Goal: Information Seeking & Learning: Learn about a topic

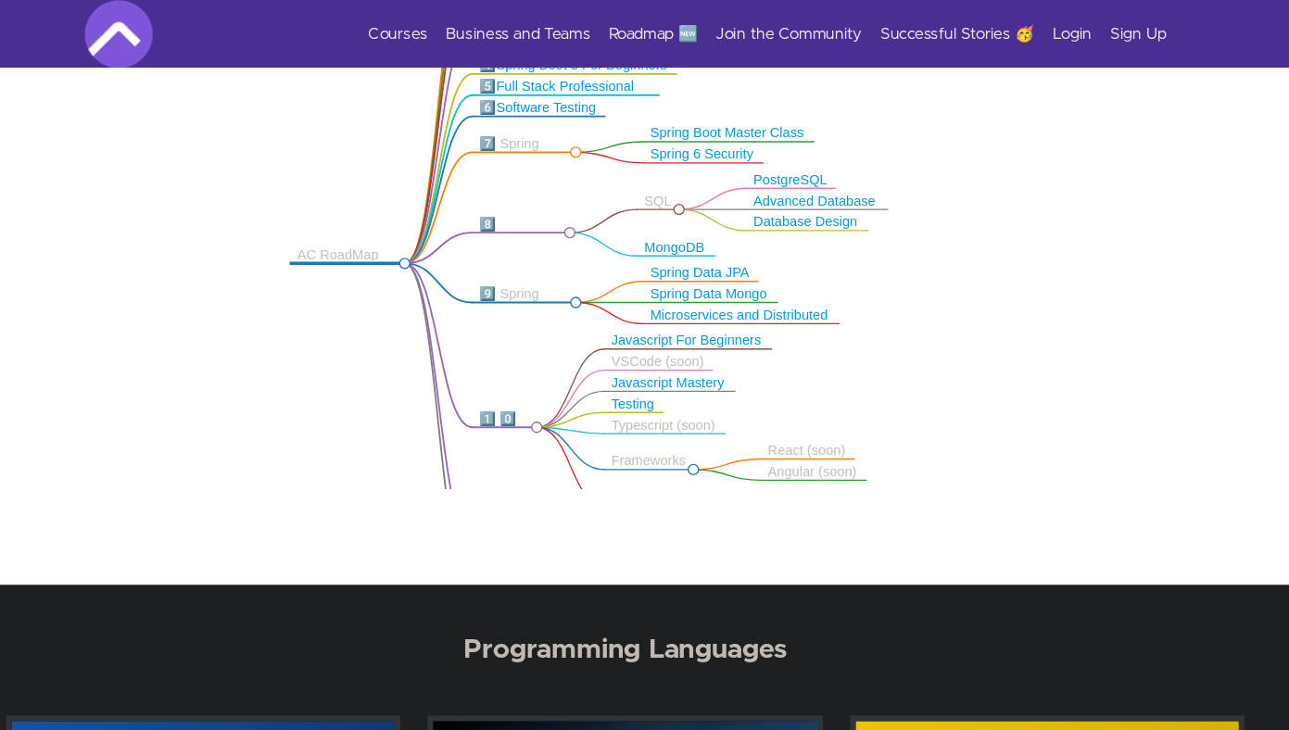
scroll to position [483, 0]
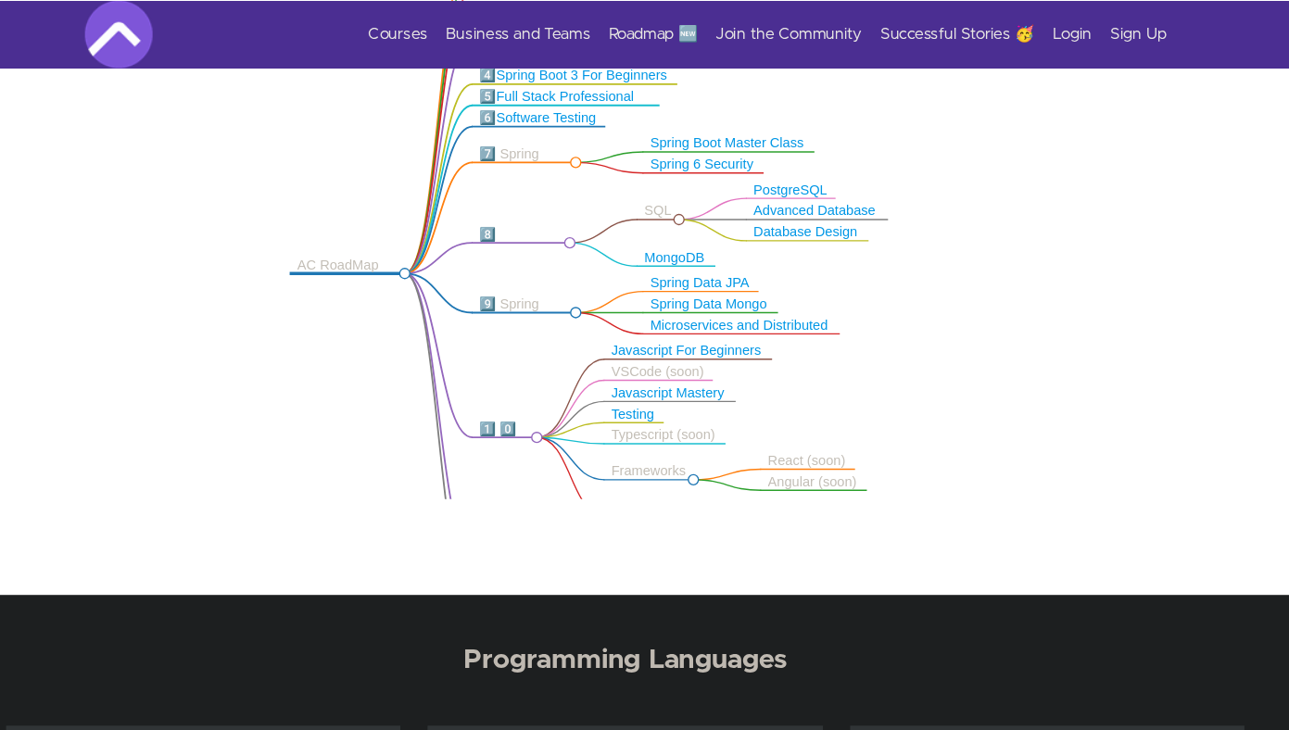
click at [436, 214] on div "AC RoadMap 🚀" at bounding box center [415, 225] width 82 height 28
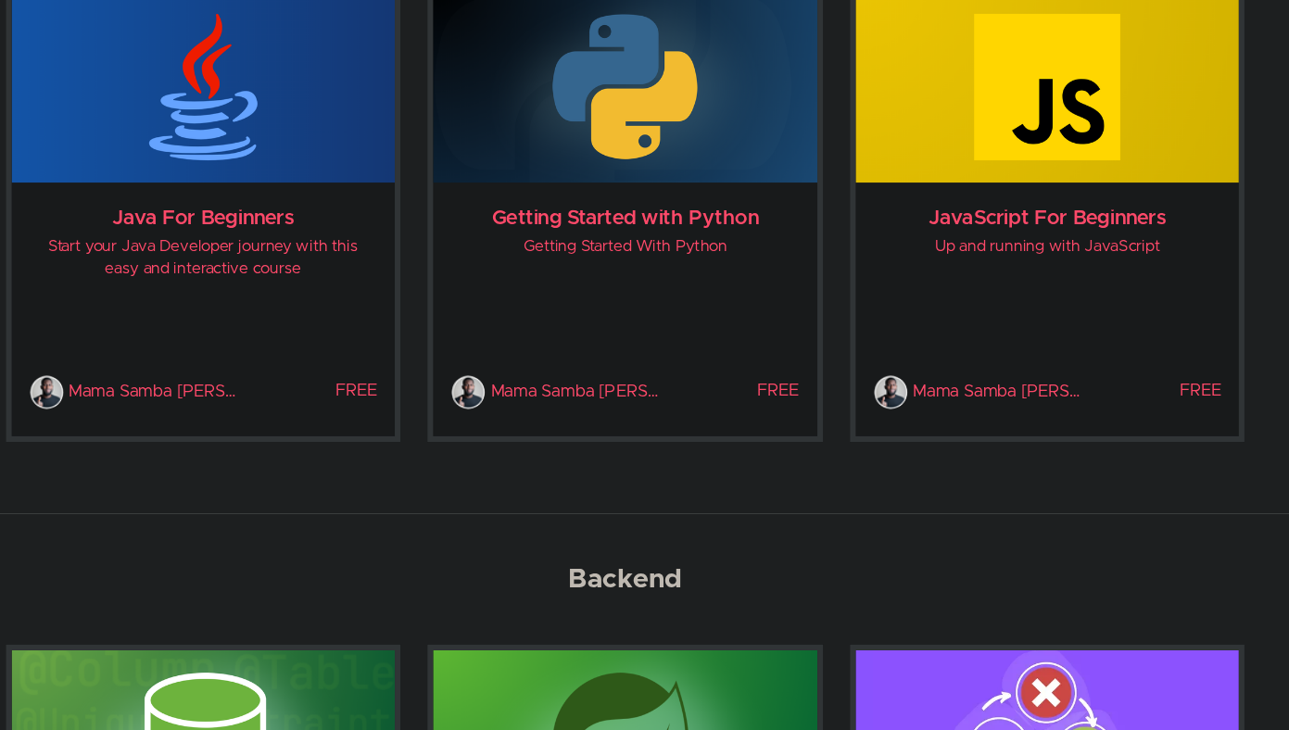
scroll to position [963, 0]
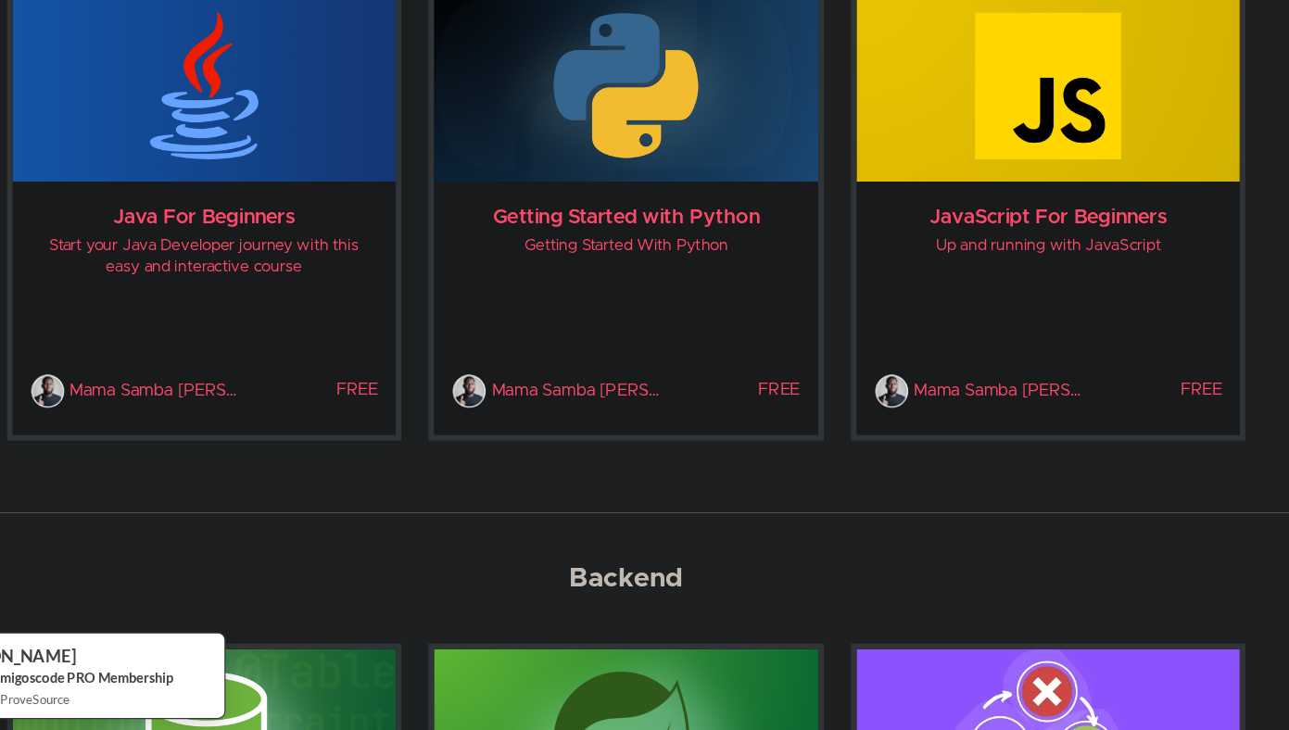
click at [342, 246] on img at bounding box center [298, 200] width 316 height 158
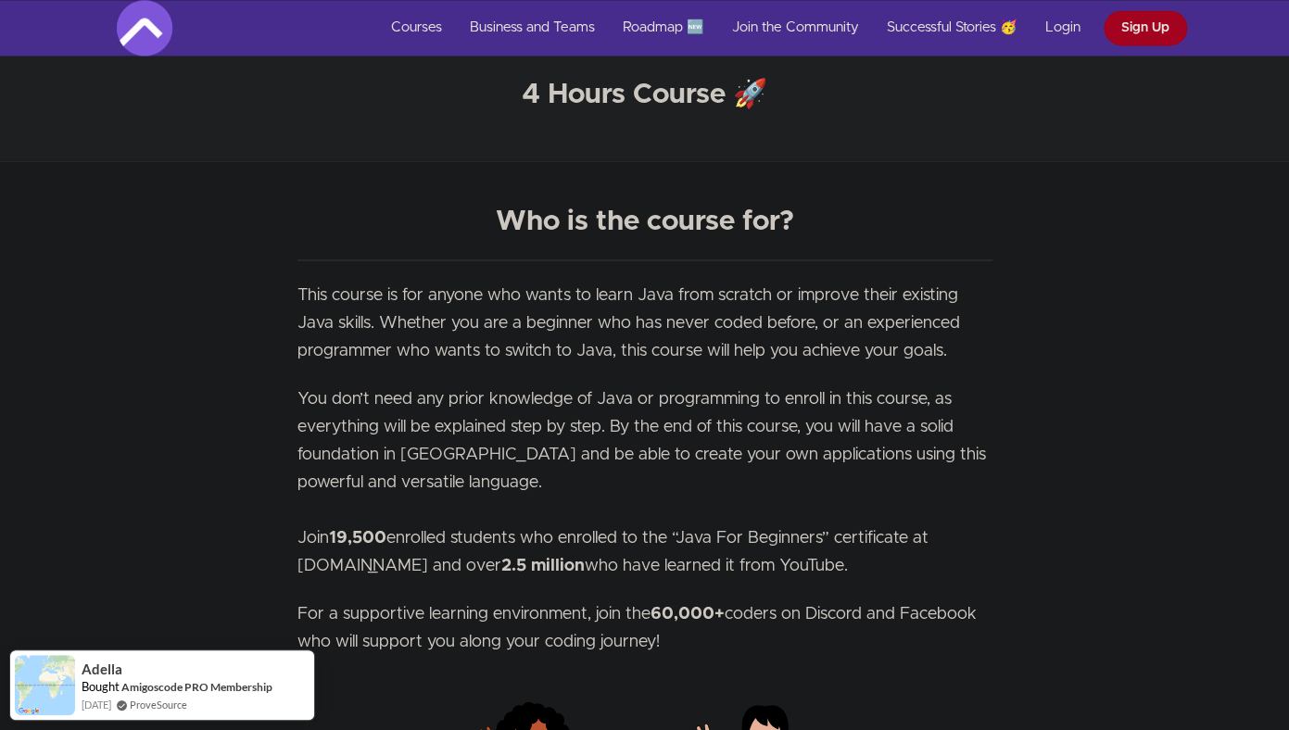
scroll to position [1017, 0]
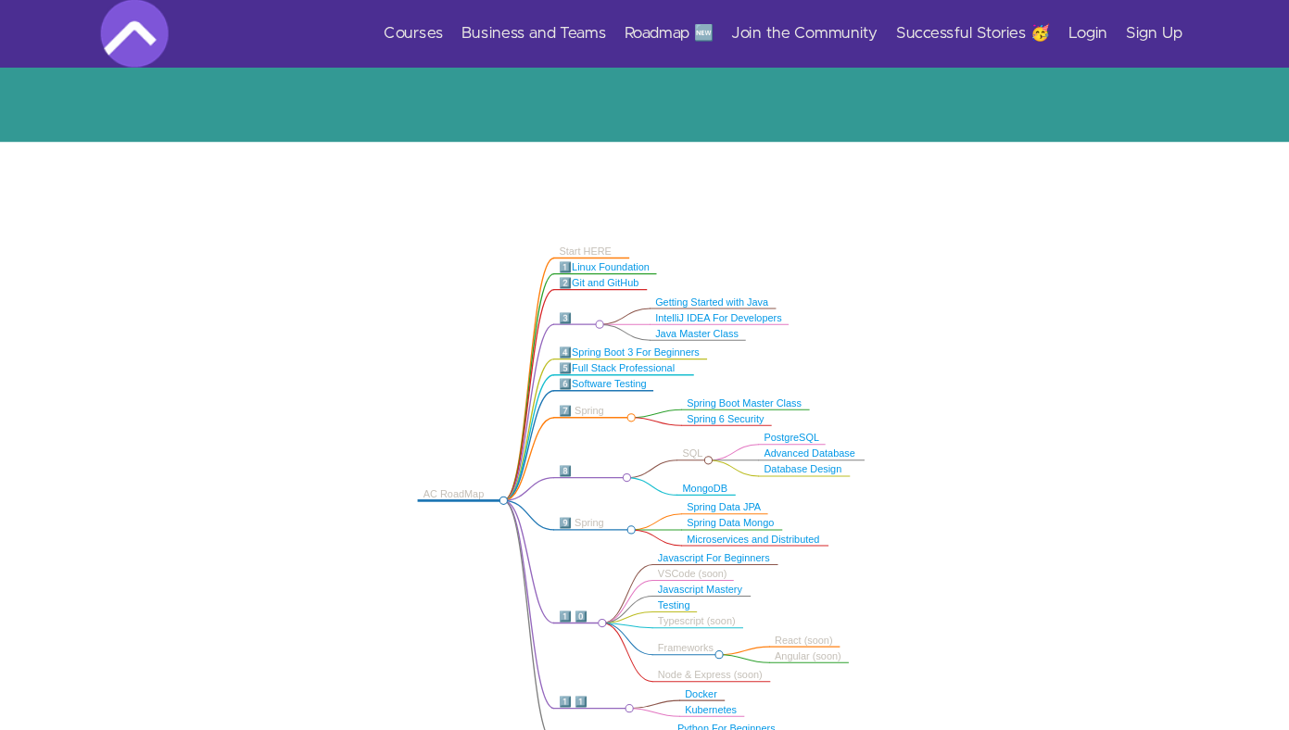
scroll to position [259, 0]
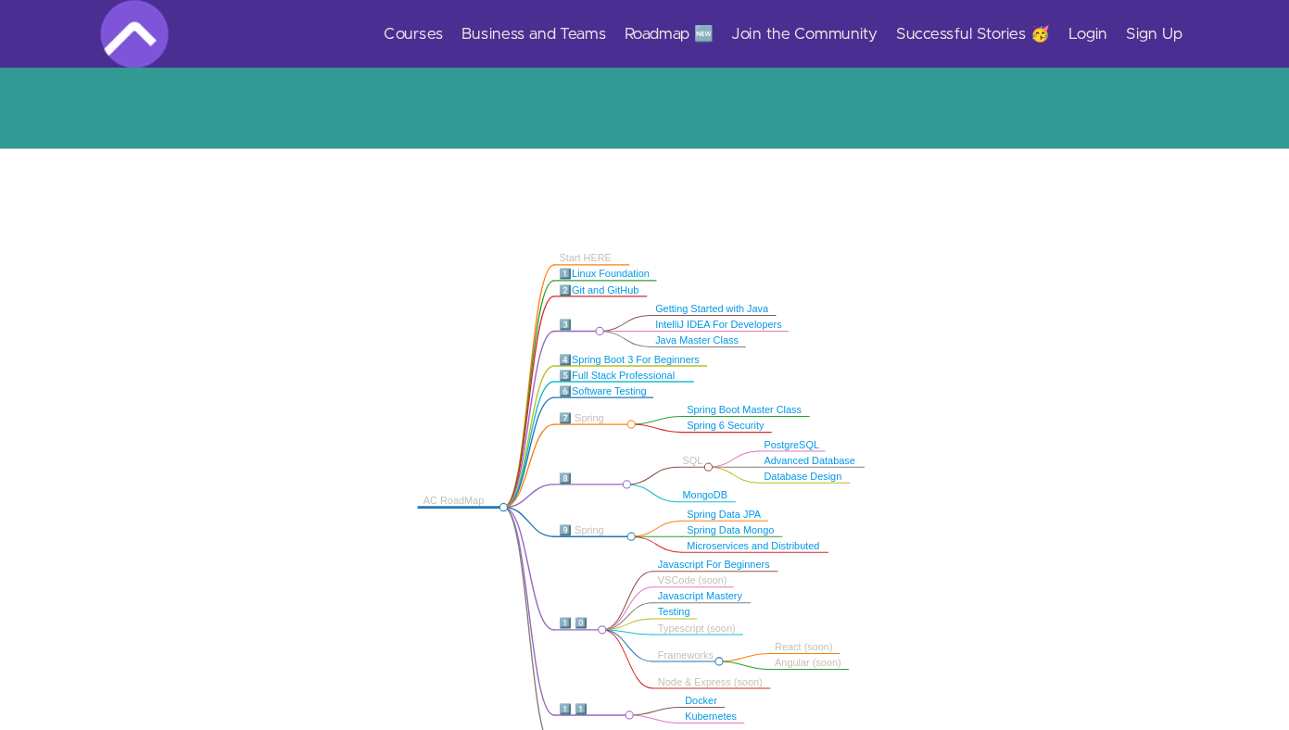
click at [607, 206] on icon ".markmap{font:300 16px/20px sans-serif}.markmap-link{fill:none}.markmap-node>ci…" at bounding box center [644, 415] width 1289 height 438
click at [607, 209] on div "Start HERE 👋🏿" at bounding box center [603, 218] width 53 height 20
click at [622, 226] on link "Linux Foundation" at bounding box center [620, 225] width 64 height 9
click at [705, 277] on link "Java Master Class" at bounding box center [690, 279] width 69 height 9
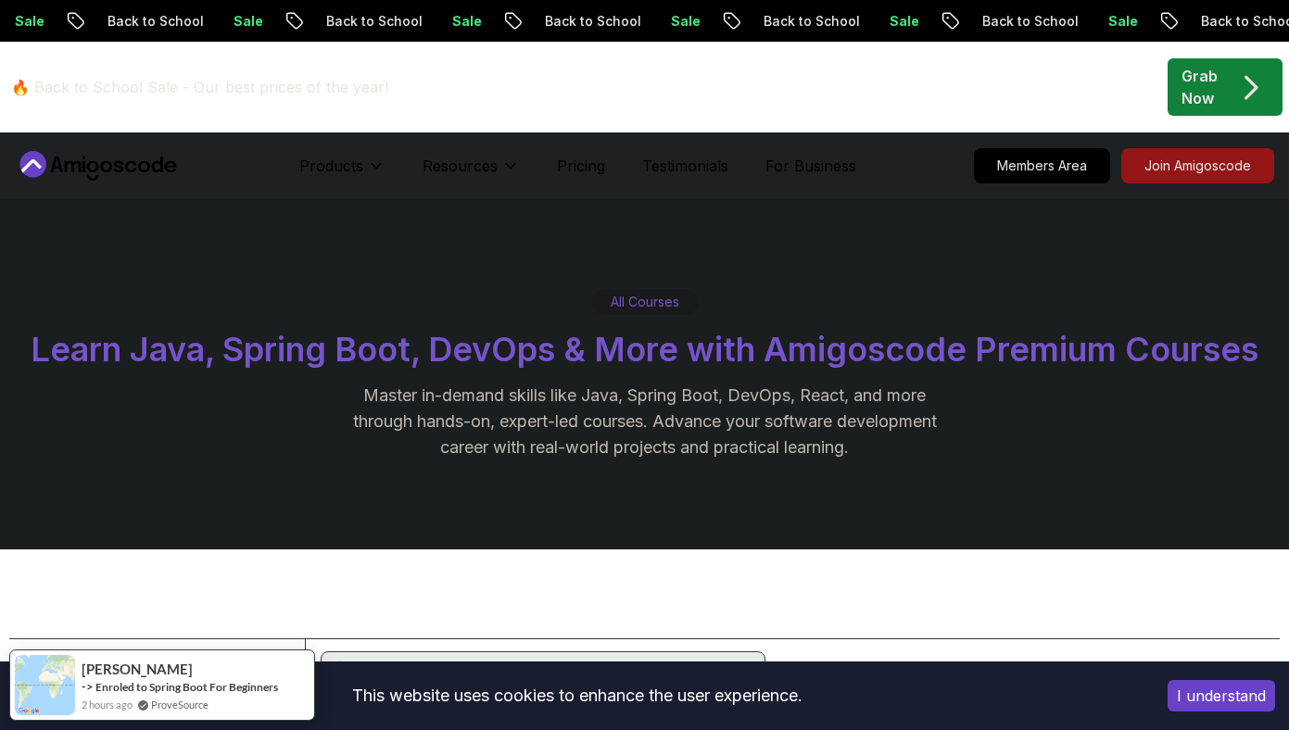
scroll to position [714, 0]
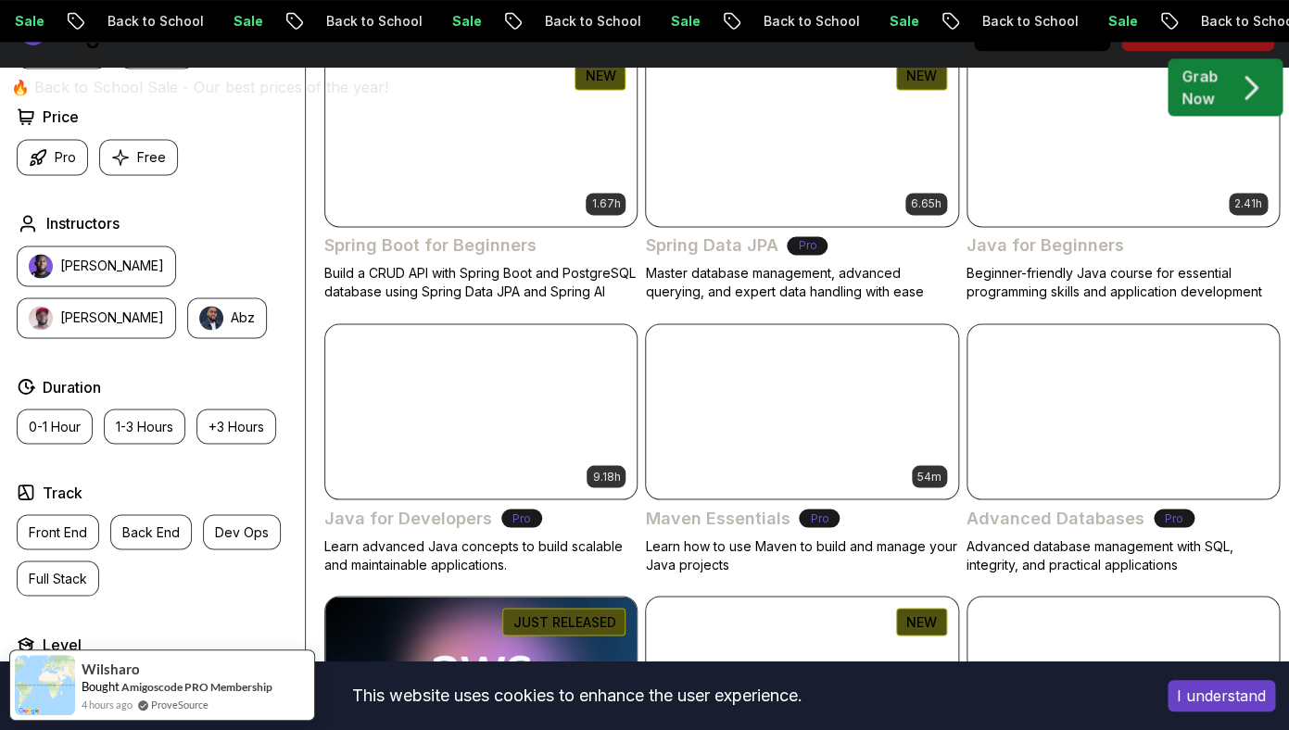
scroll to position [957, 0]
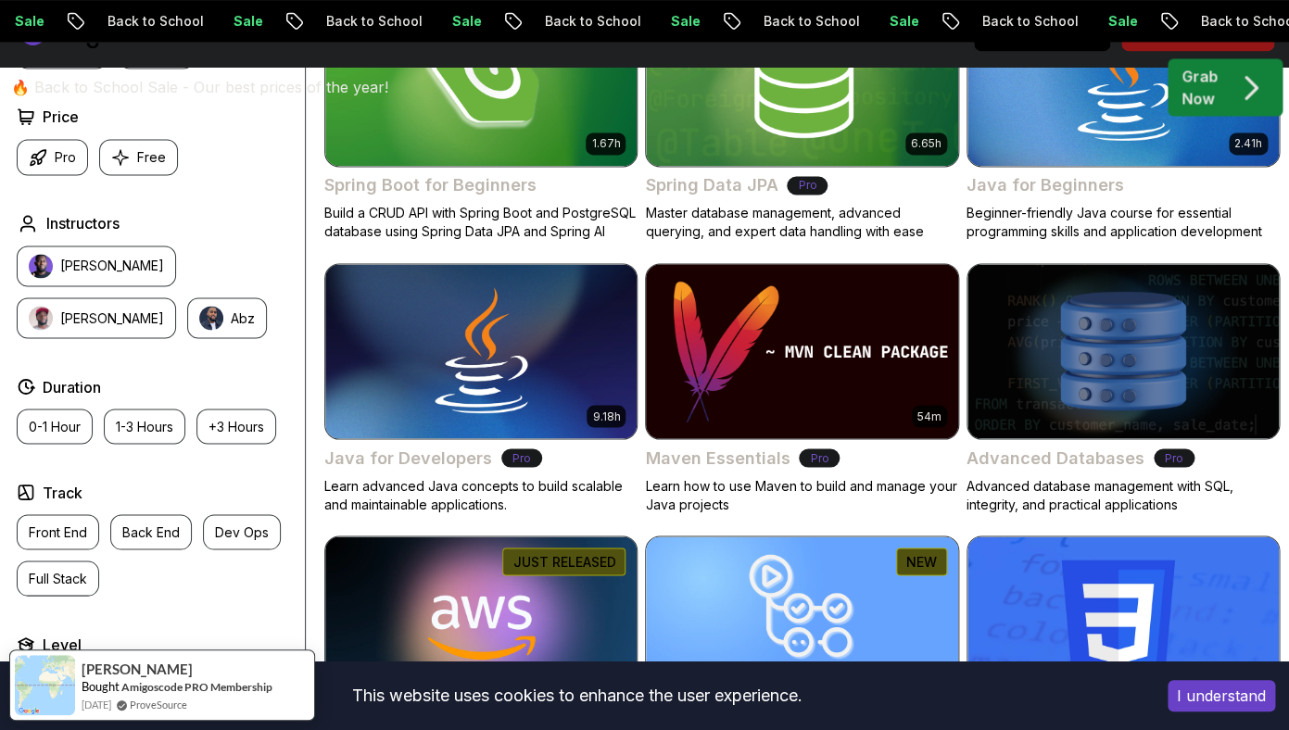
scroll to position [1022, 0]
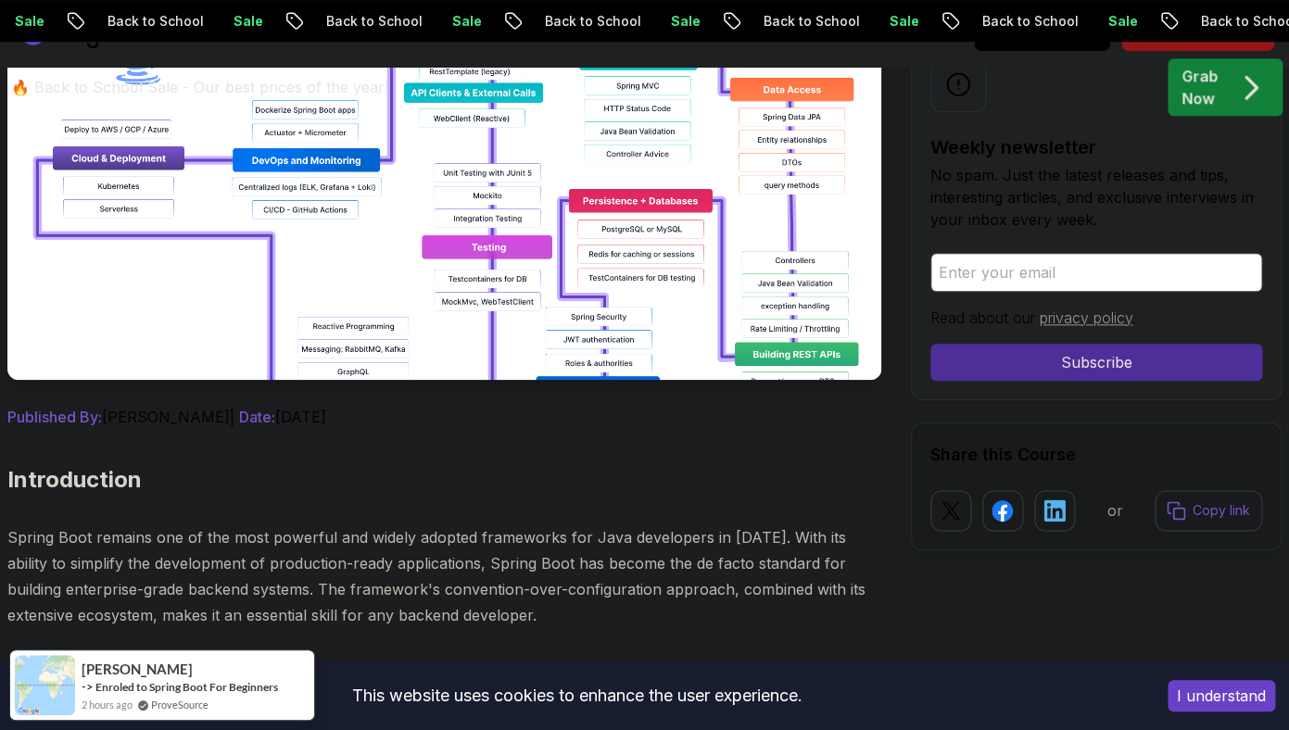
scroll to position [513, 0]
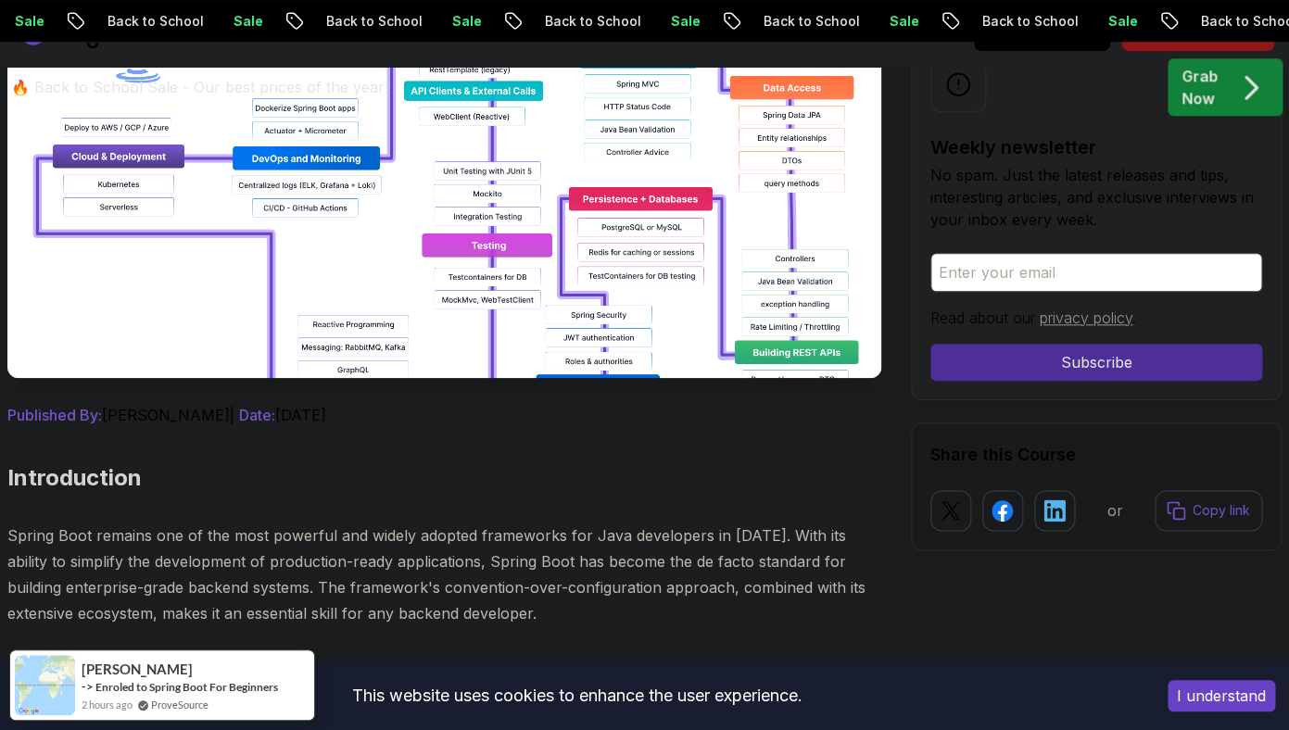
click at [564, 209] on img at bounding box center [444, 169] width 874 height 417
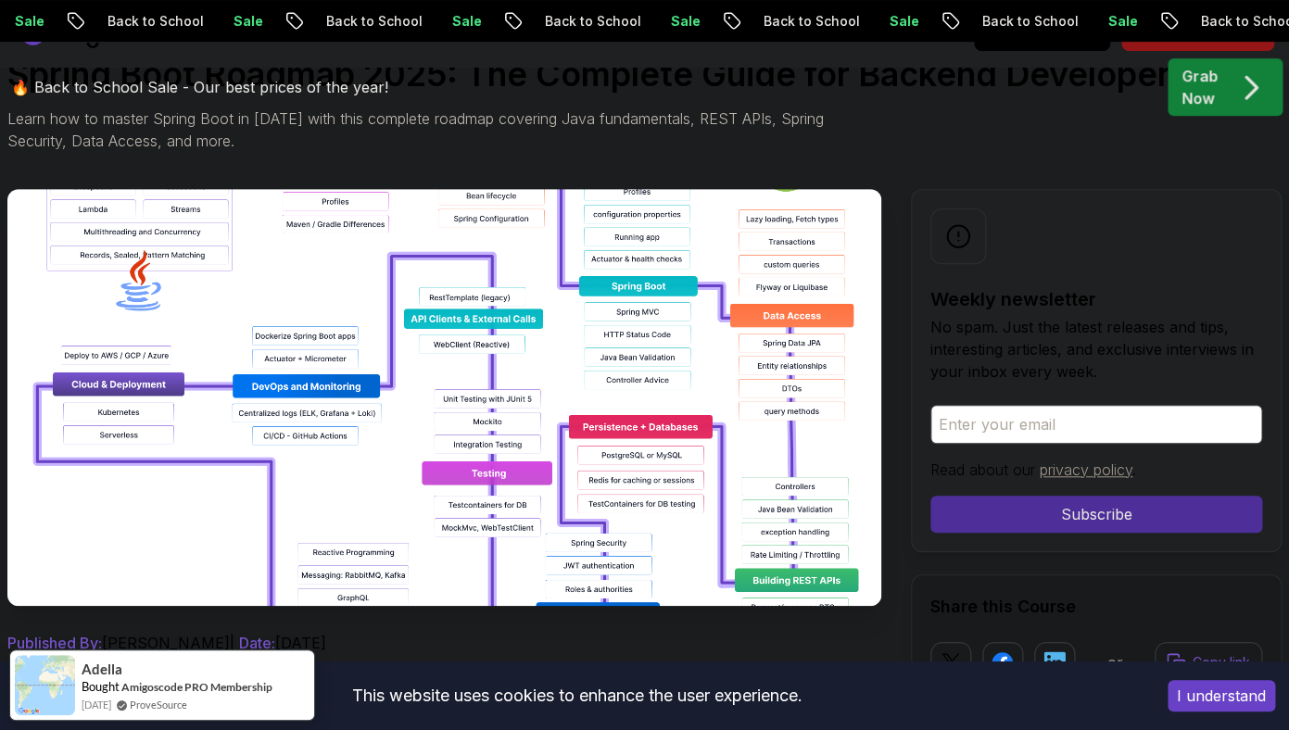
scroll to position [0, 0]
